Goal: Information Seeking & Learning: Get advice/opinions

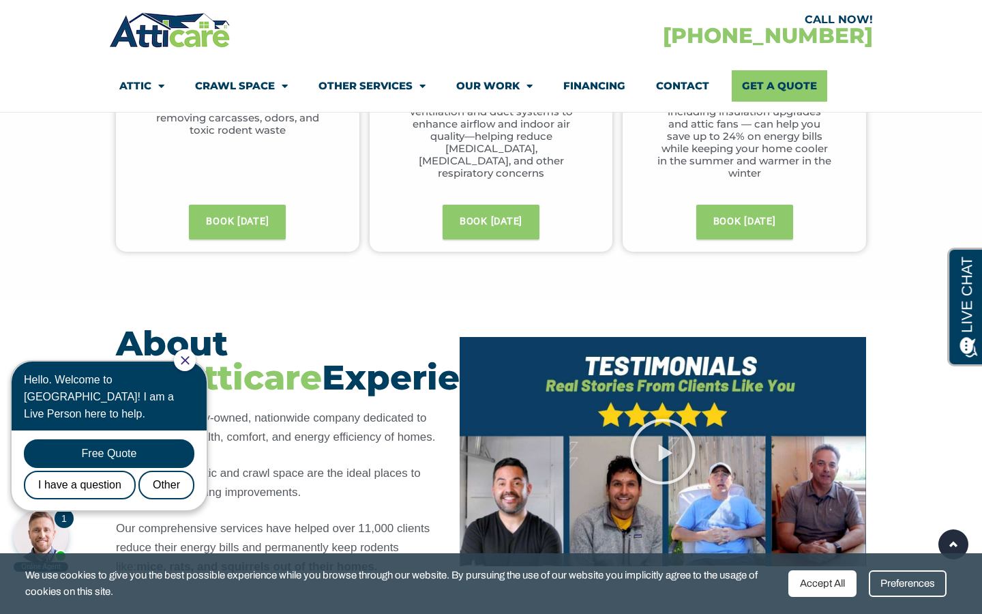
scroll to position [895, 0]
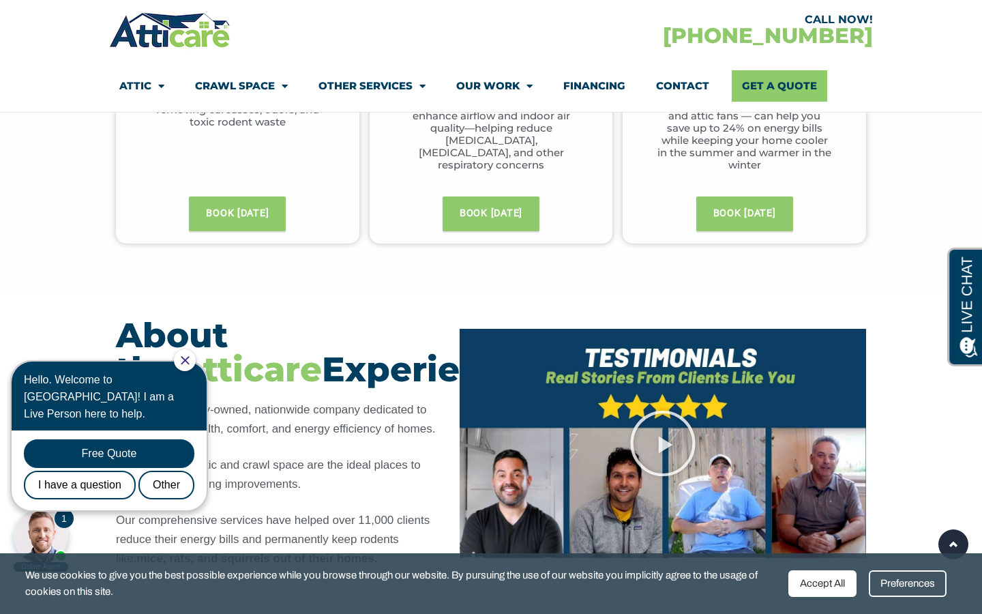
click at [190, 361] on icon "Close Chat" at bounding box center [185, 360] width 9 height 9
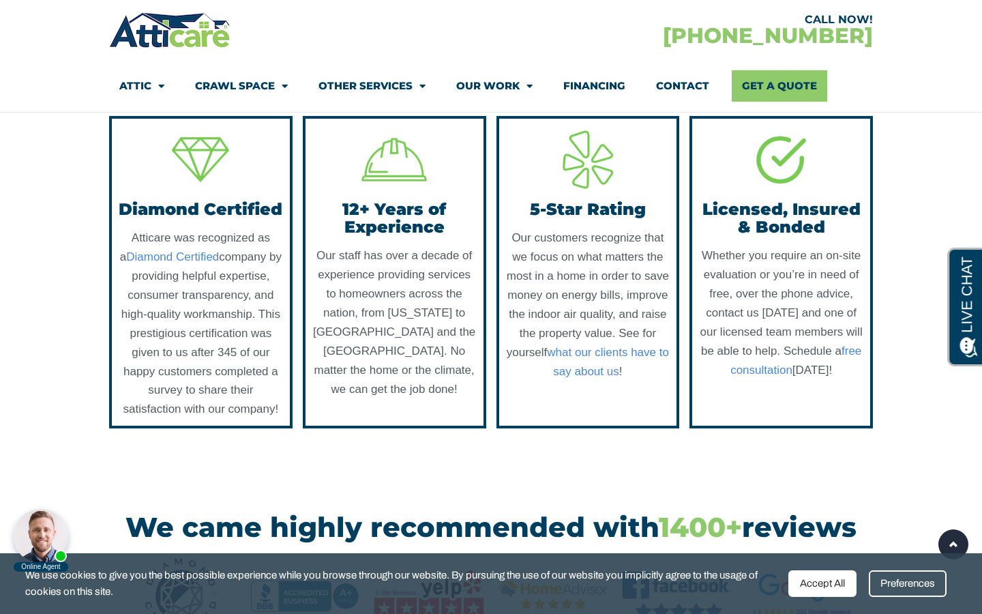
scroll to position [1398, 0]
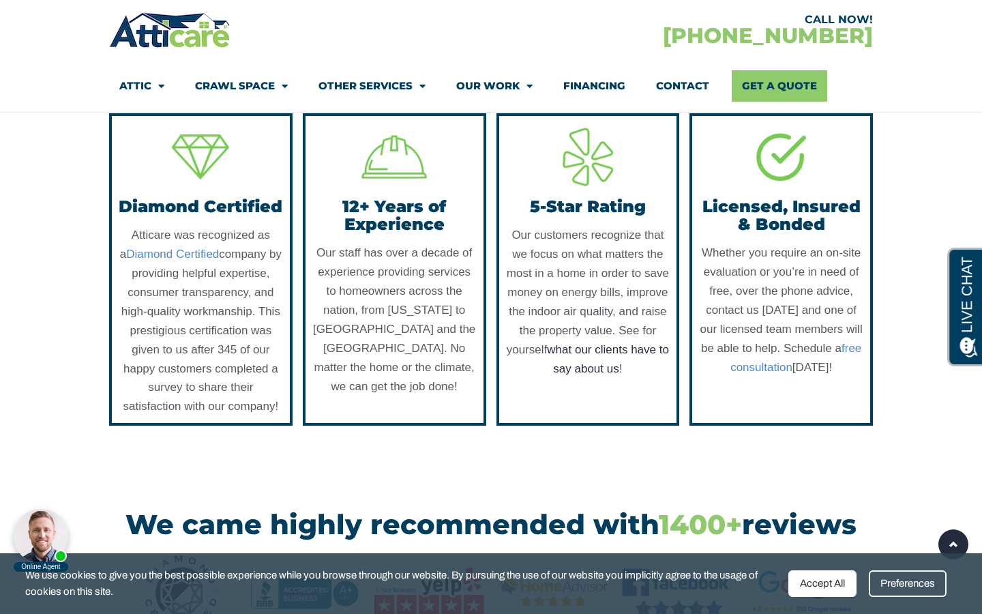
click at [602, 375] on link "what our clients have to say about us" at bounding box center [608, 359] width 122 height 32
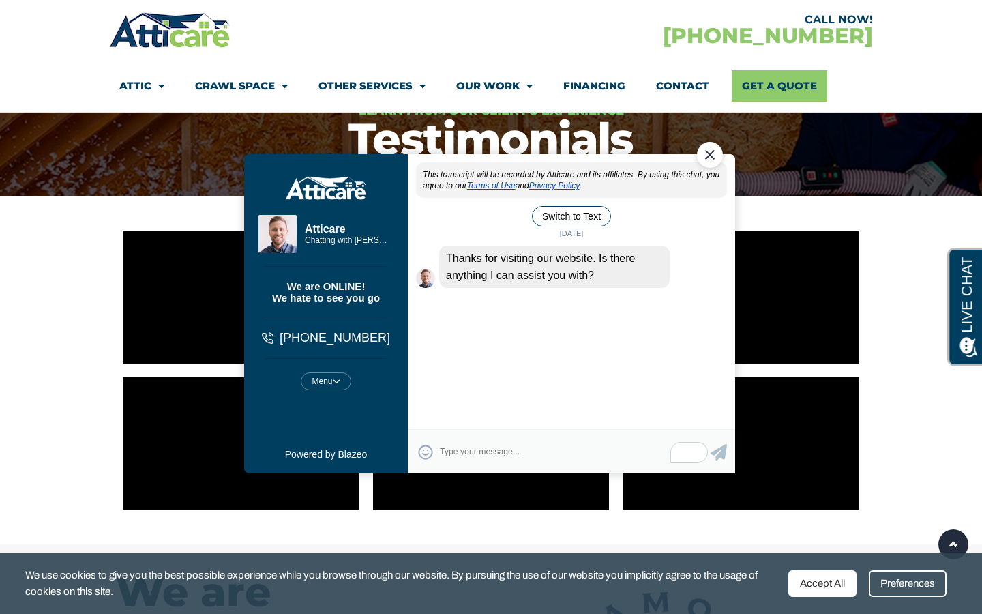
click at [710, 160] on div "Close Chat" at bounding box center [710, 155] width 26 height 26
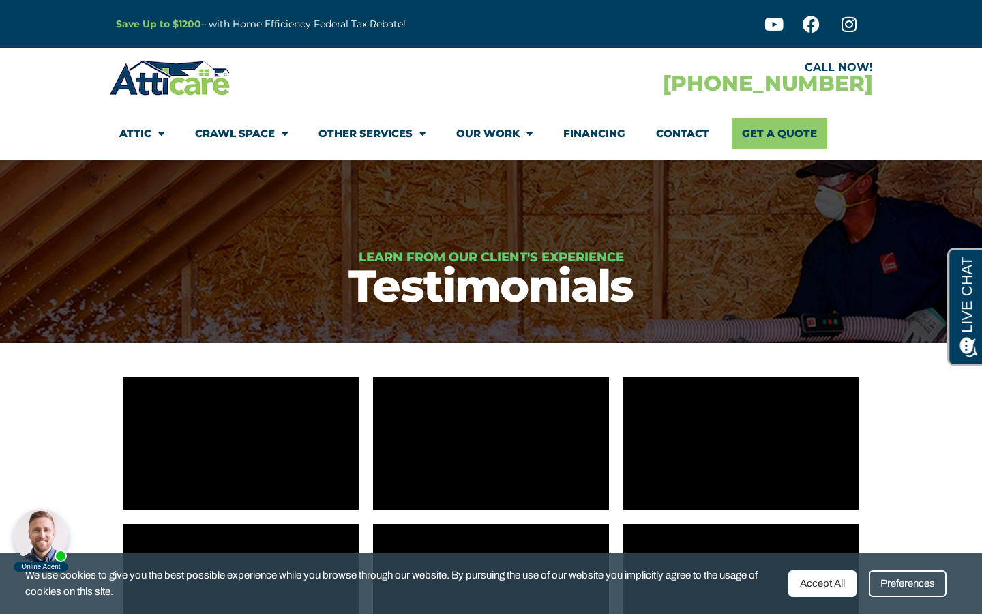
click at [31, 537] on div at bounding box center [41, 536] width 55 height 55
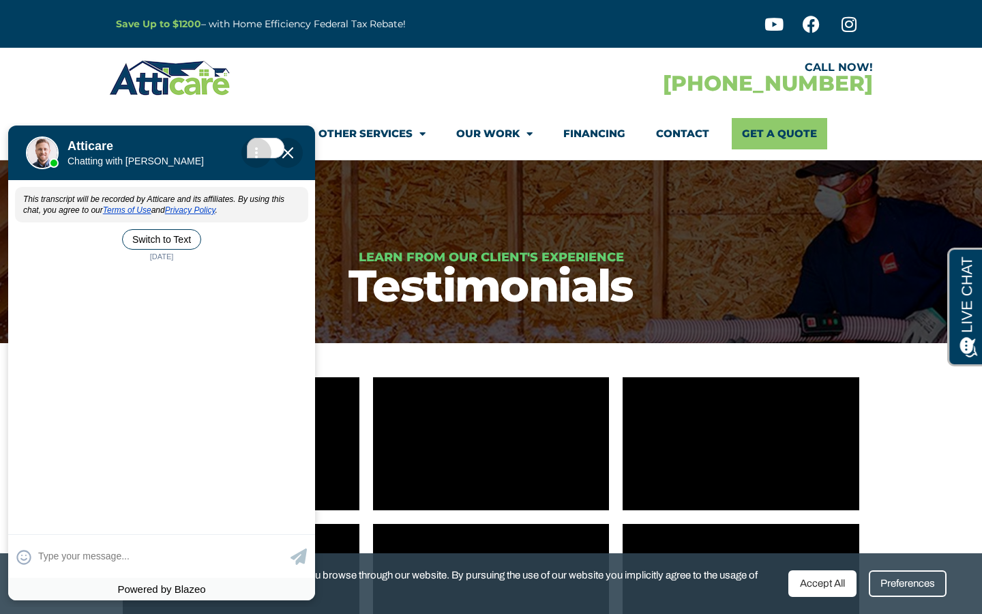
click at [285, 149] on img "Close Chat" at bounding box center [287, 152] width 11 height 11
